Goal: Navigation & Orientation: Find specific page/section

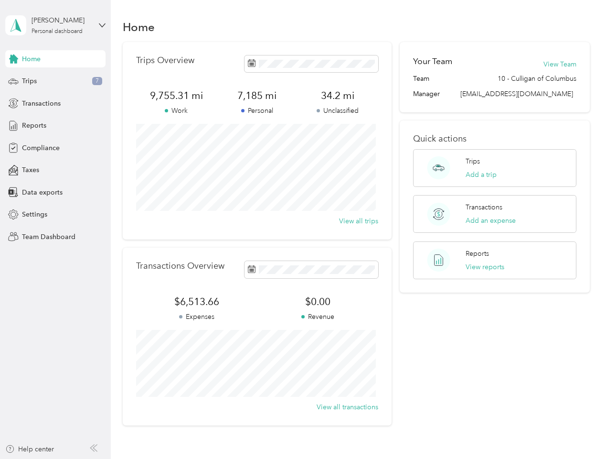
click at [303, 229] on div "Trips Overview 9,755.31 mi Work 7,185 mi Personal 34.2 mi Unclassified View all…" at bounding box center [257, 140] width 269 height 197
click at [55, 25] on div "[PERSON_NAME]" at bounding box center [62, 20] width 60 height 10
click at [55, 59] on div "You’re signed in as [EMAIL_ADDRESS][DOMAIN_NAME] Team dashboard Personal dashbo…" at bounding box center [105, 83] width 201 height 97
click at [13, 59] on div "You’re signed in as [EMAIL_ADDRESS][DOMAIN_NAME] Team dashboard Personal dashbo…" at bounding box center [105, 83] width 201 height 97
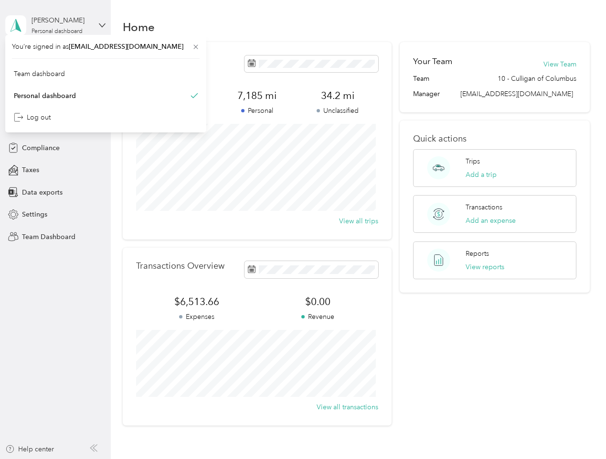
click at [55, 81] on div "Trips 7" at bounding box center [55, 81] width 100 height 17
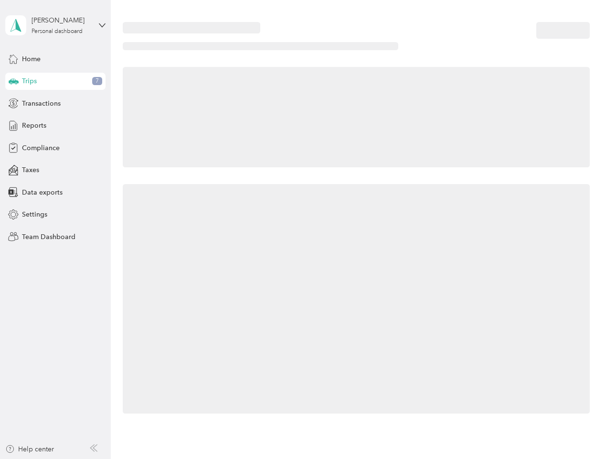
click at [13, 81] on icon at bounding box center [14, 80] width 10 height 5
click at [55, 103] on span "Transactions" at bounding box center [41, 103] width 39 height 10
click at [13, 103] on icon at bounding box center [13, 103] width 11 height 11
click at [55, 126] on div "Reports" at bounding box center [55, 125] width 100 height 17
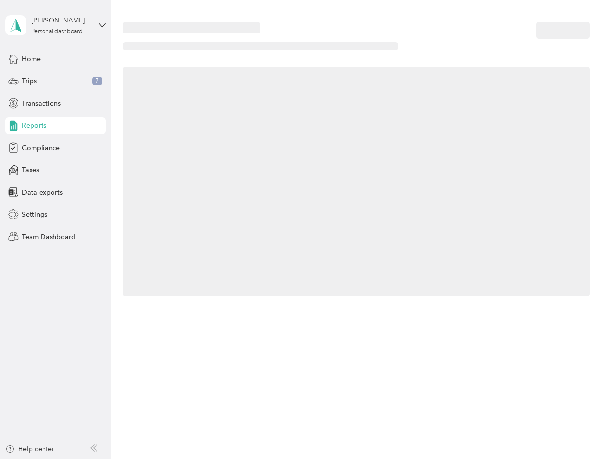
click at [13, 126] on icon at bounding box center [13, 125] width 11 height 11
